Goal: Information Seeking & Learning: Learn about a topic

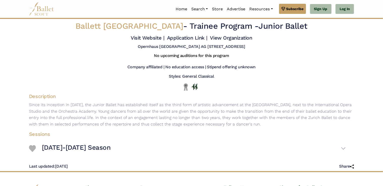
click at [369, 152] on body "Premium Feature Make this audition season count. Upgrade to premium for access …" at bounding box center [191, 122] width 383 height 244
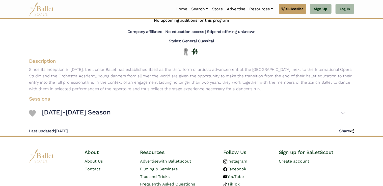
scroll to position [39, 0]
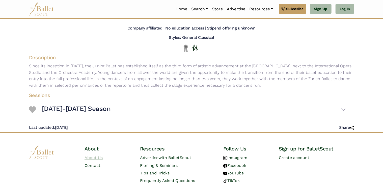
click at [97, 158] on link "About Us" at bounding box center [93, 157] width 18 height 5
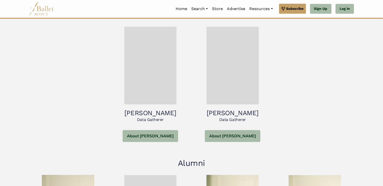
scroll to position [467, 0]
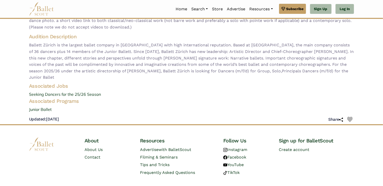
scroll to position [75, 0]
